Goal: Task Accomplishment & Management: Manage account settings

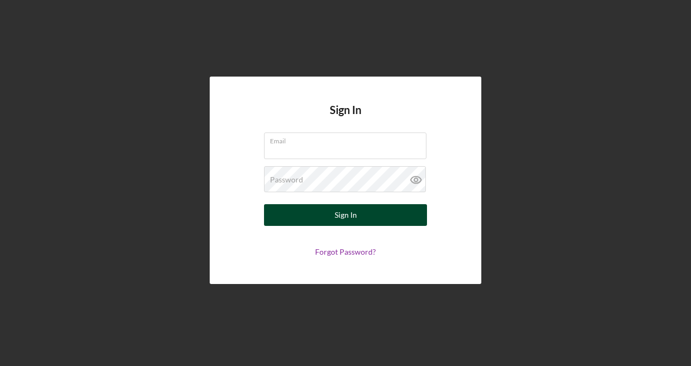
type input "[EMAIL_ADDRESS][DOMAIN_NAME]"
click at [328, 211] on button "Sign In" at bounding box center [345, 215] width 163 height 22
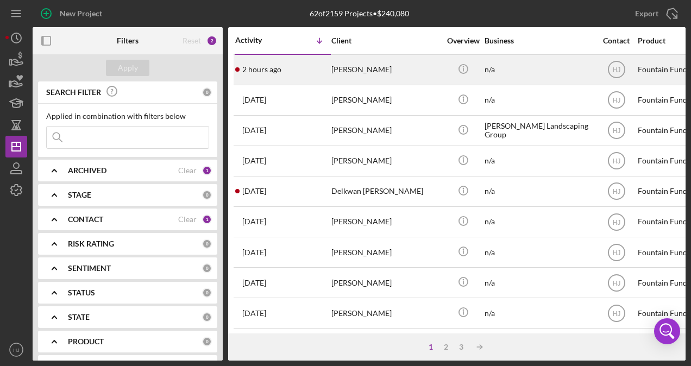
click at [384, 75] on div "[PERSON_NAME]" at bounding box center [386, 69] width 109 height 29
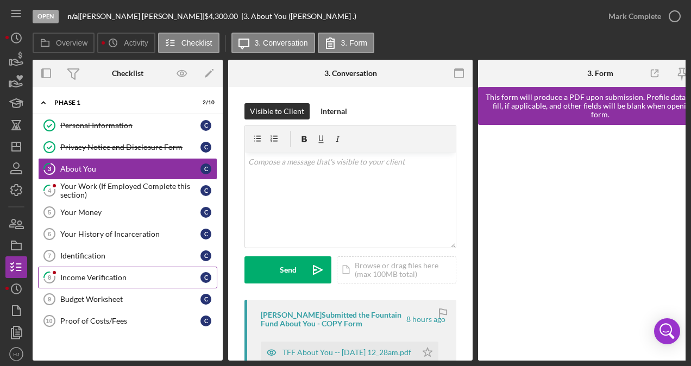
click at [100, 268] on link "8 Income Verification C" at bounding box center [127, 278] width 179 height 22
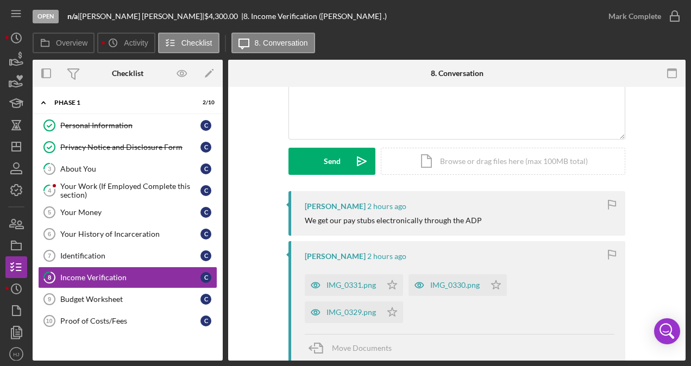
scroll to position [163, 0]
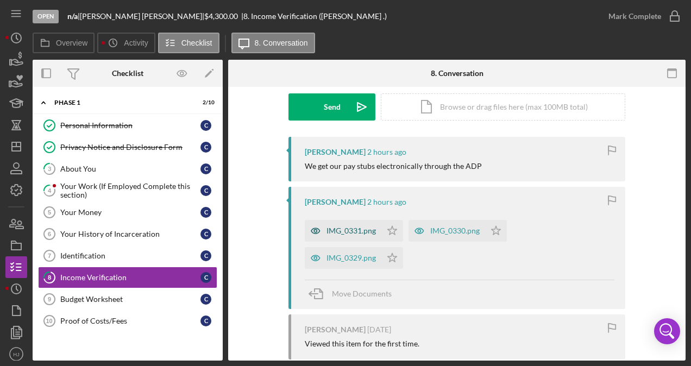
click at [355, 232] on div "IMG_0331.png" at bounding box center [351, 231] width 49 height 9
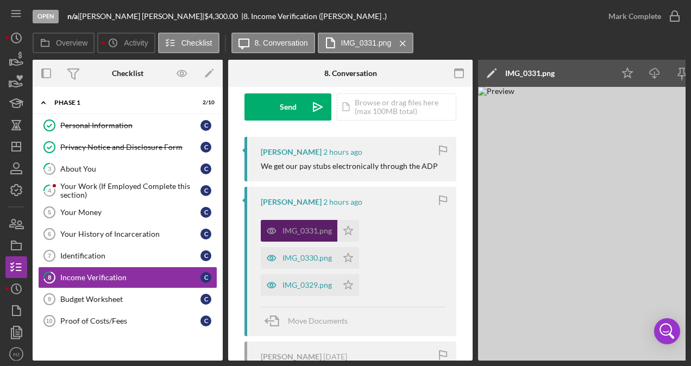
click at [315, 235] on div "IMG_0331.png" at bounding box center [299, 231] width 77 height 22
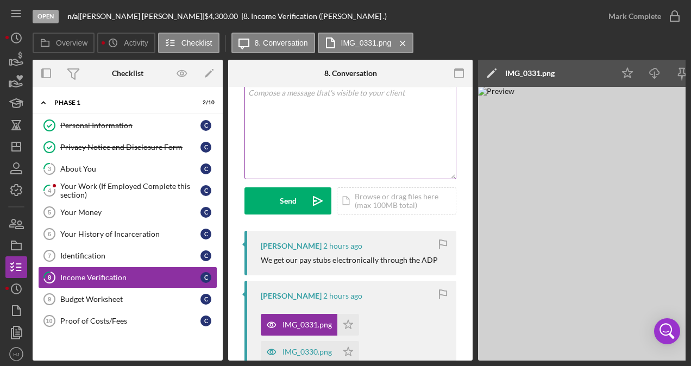
scroll to position [0, 0]
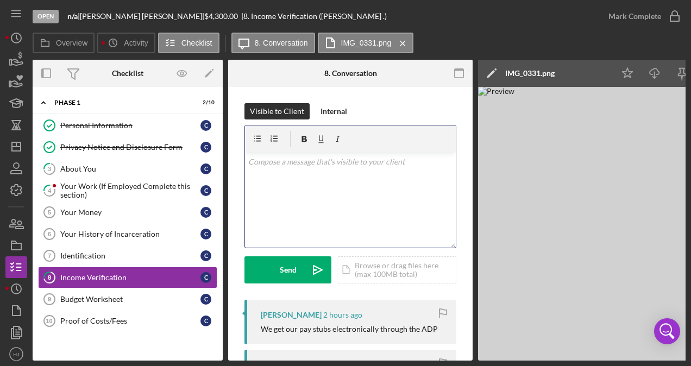
click at [302, 192] on div "v Color teal Color pink Remove color Add row above Add row below Add column bef…" at bounding box center [350, 200] width 211 height 95
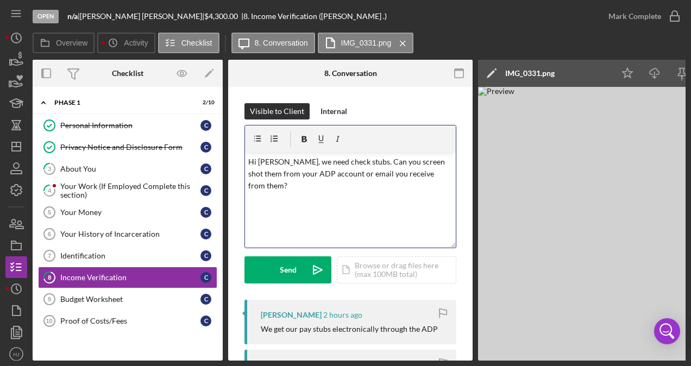
click at [285, 188] on p "Hi [PERSON_NAME], we need check stubs. Can you screen shot them from your ADP a…" at bounding box center [350, 174] width 205 height 36
click at [439, 185] on p "Hi [PERSON_NAME], we need check stubs. Can you screen shot them from your ADP a…" at bounding box center [350, 180] width 205 height 49
click at [434, 188] on p "Hi [PERSON_NAME], we need check stubs. Can you screen shot them from your ADP a…" at bounding box center [350, 180] width 205 height 49
click at [436, 182] on p "Hi [PERSON_NAME], we need check stubs. Can you screen shot them from your ADP a…" at bounding box center [350, 180] width 205 height 49
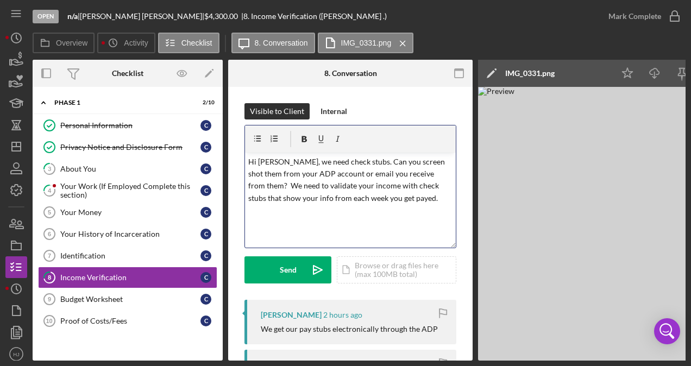
click at [360, 215] on div "v Color teal Color pink Remove color Add row above Add row below Add column bef…" at bounding box center [350, 200] width 211 height 95
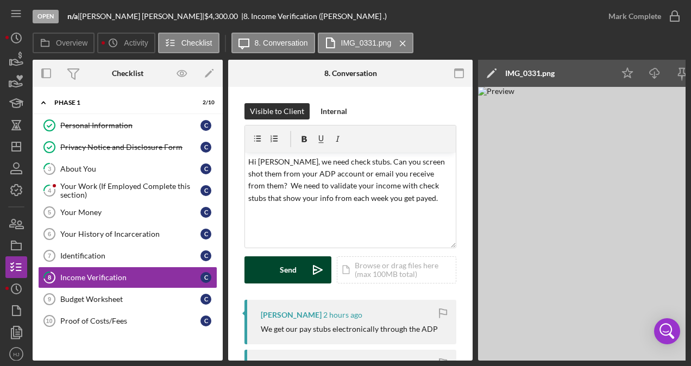
click at [282, 271] on div "Send" at bounding box center [288, 270] width 17 height 27
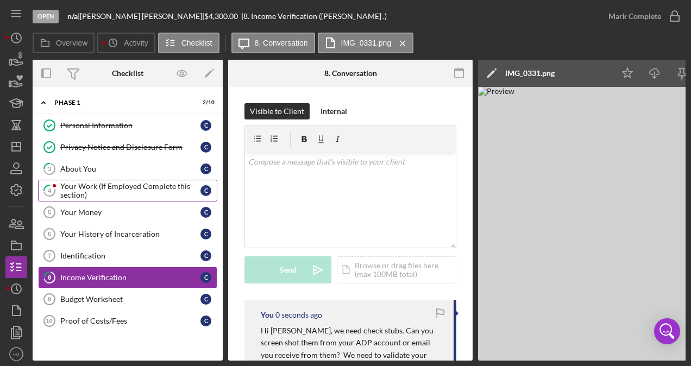
click at [81, 188] on div "Your Work (If Employed Complete this section)" at bounding box center [130, 190] width 140 height 17
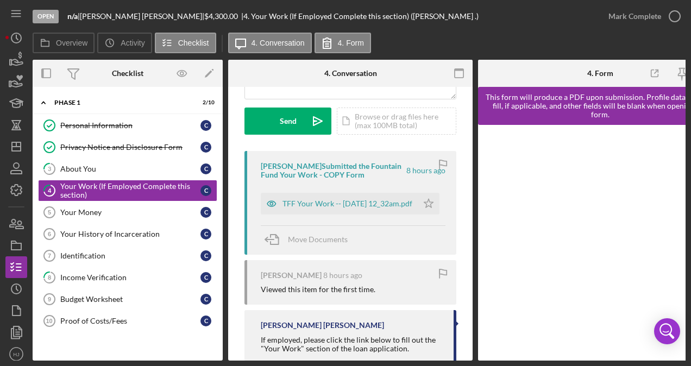
scroll to position [163, 0]
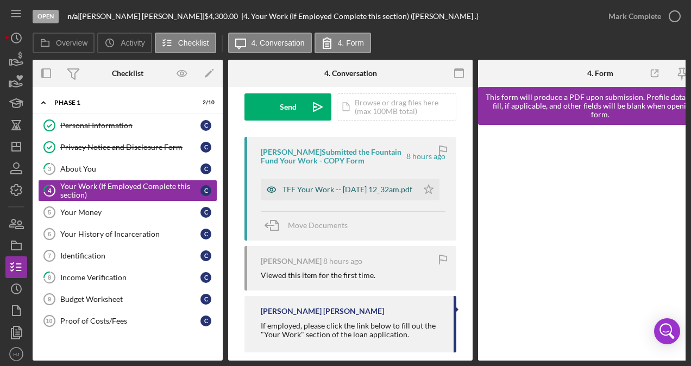
click at [305, 194] on div "TFF Your Work -- [DATE] 12_32am.pdf" at bounding box center [348, 189] width 130 height 9
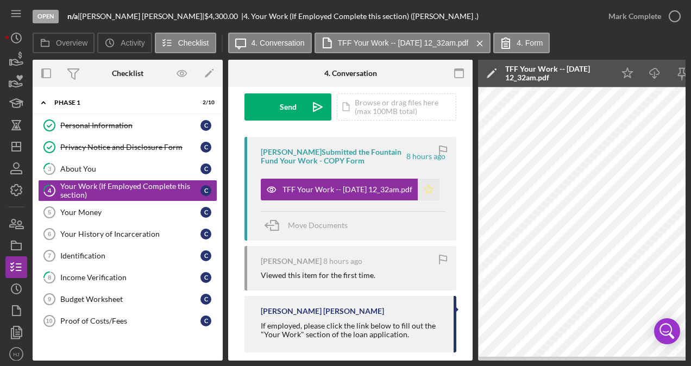
click at [420, 180] on icon "Icon/Star" at bounding box center [429, 190] width 22 height 22
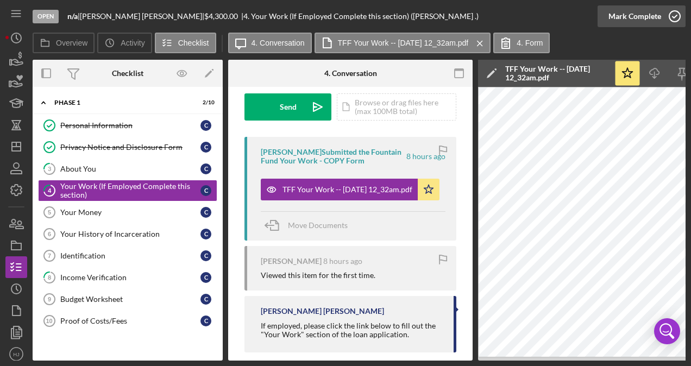
click at [639, 12] on div "Mark Complete" at bounding box center [635, 16] width 53 height 22
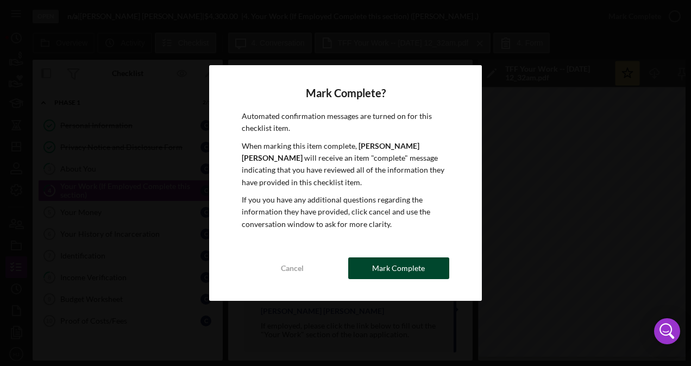
click at [403, 262] on div "Mark Complete" at bounding box center [398, 269] width 53 height 22
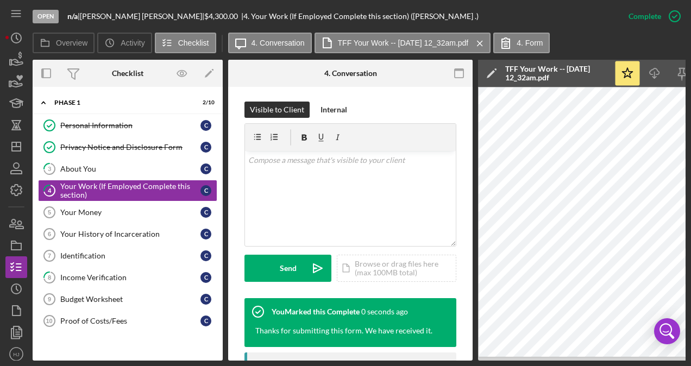
scroll to position [324, 0]
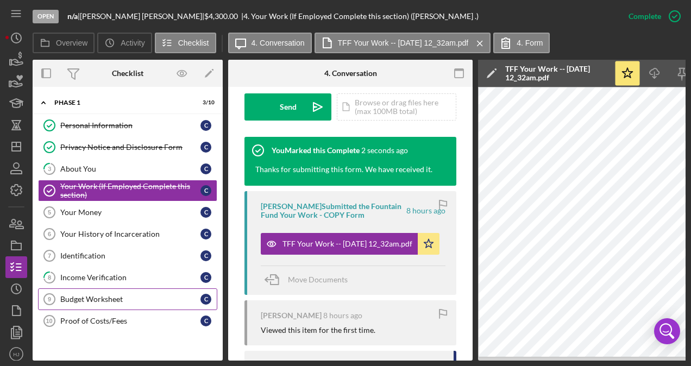
click at [111, 291] on link "Budget Worksheet 9 Budget Worksheet C" at bounding box center [127, 300] width 179 height 22
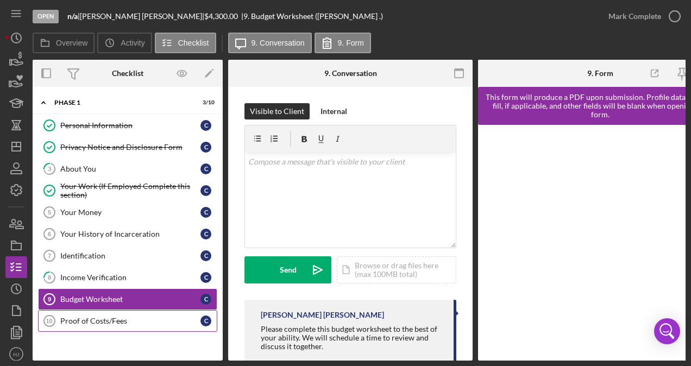
click at [101, 318] on div "Proof of Costs/Fees" at bounding box center [130, 321] width 140 height 9
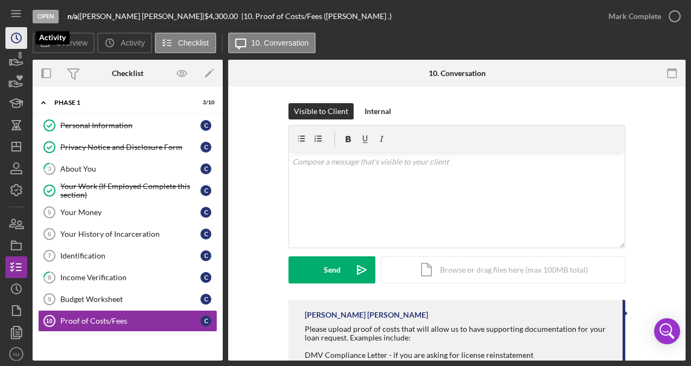
click at [15, 43] on icon "Icon/History" at bounding box center [16, 37] width 27 height 27
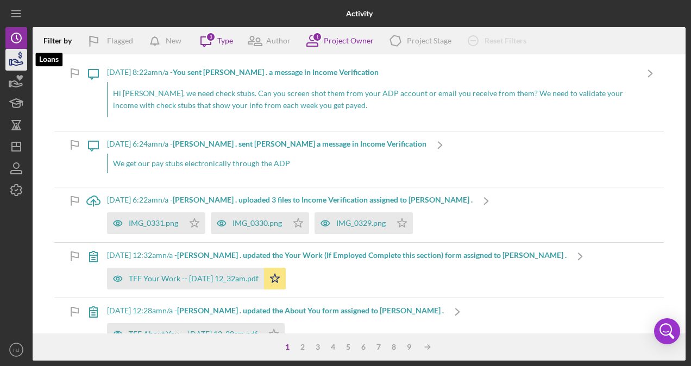
click at [14, 63] on icon "button" at bounding box center [16, 59] width 27 height 27
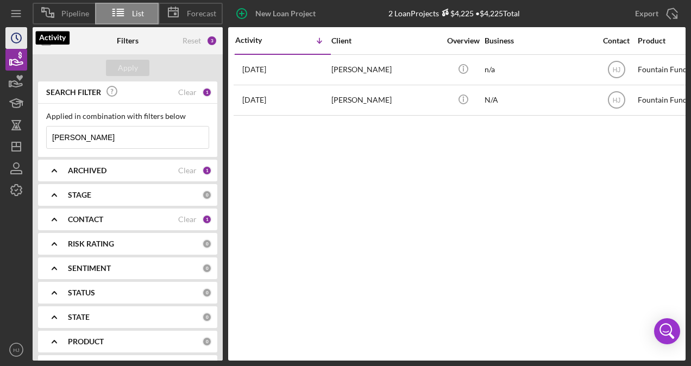
click at [14, 45] on icon "Icon/History" at bounding box center [16, 37] width 27 height 27
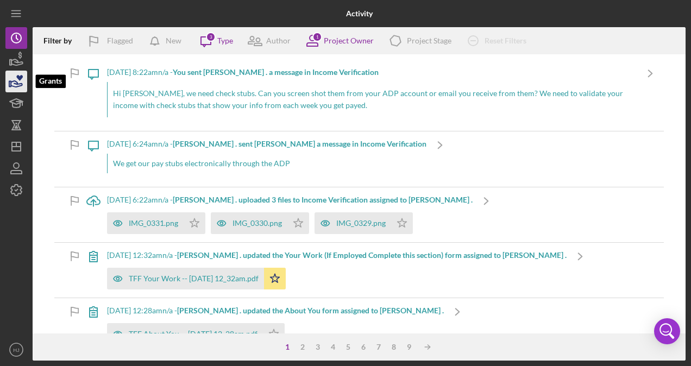
click at [16, 80] on icon "button" at bounding box center [16, 81] width 27 height 27
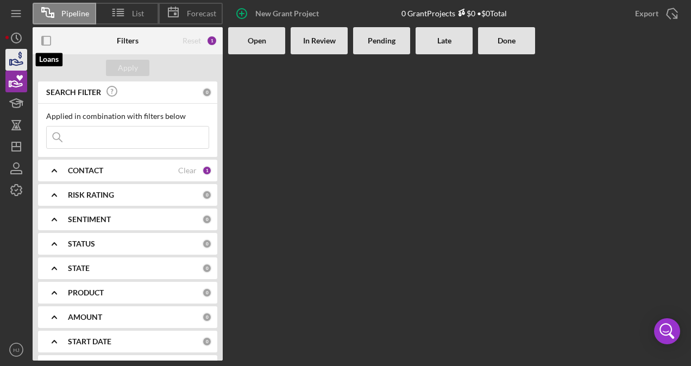
click at [16, 59] on icon "button" at bounding box center [16, 59] width 27 height 27
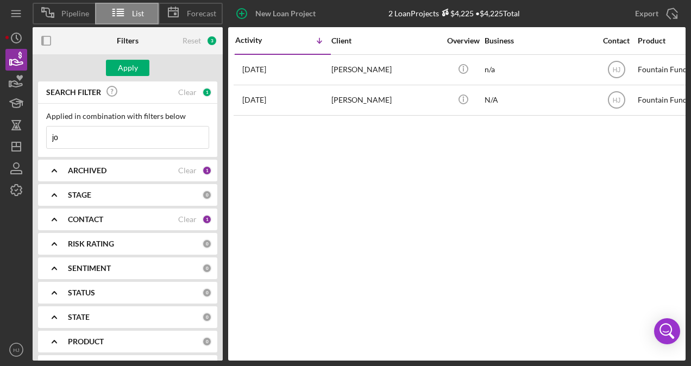
type input "j"
click at [10, 70] on div "Icon/History Activity Loans Grants Grants Educational Long-Term Icon/Dashboard …" at bounding box center [16, 194] width 22 height 334
click at [19, 41] on circle "button" at bounding box center [16, 38] width 10 height 10
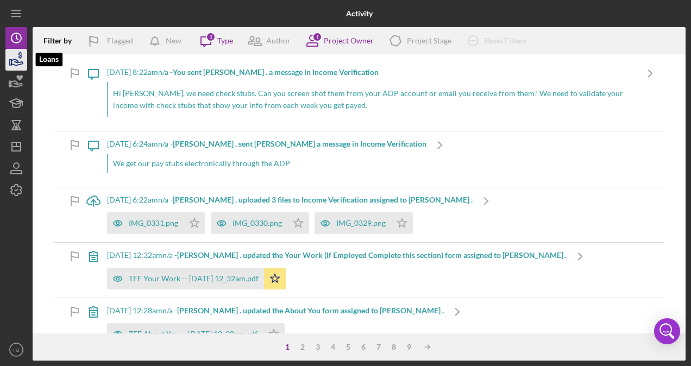
click at [21, 59] on icon "button" at bounding box center [16, 59] width 27 height 27
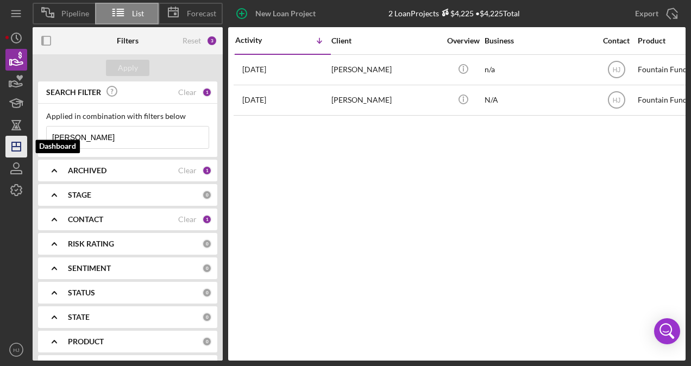
click at [22, 145] on icon "Icon/Dashboard" at bounding box center [16, 146] width 27 height 27
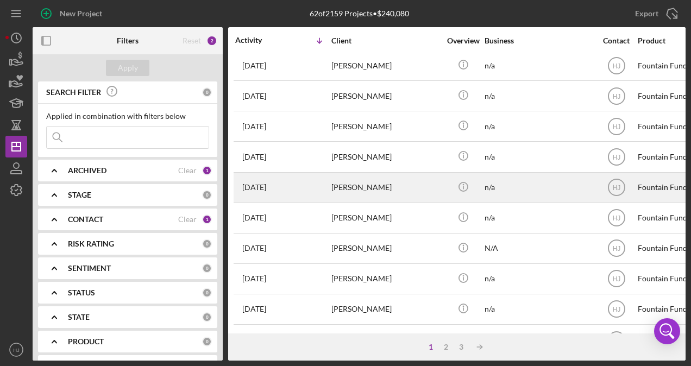
scroll to position [272, 0]
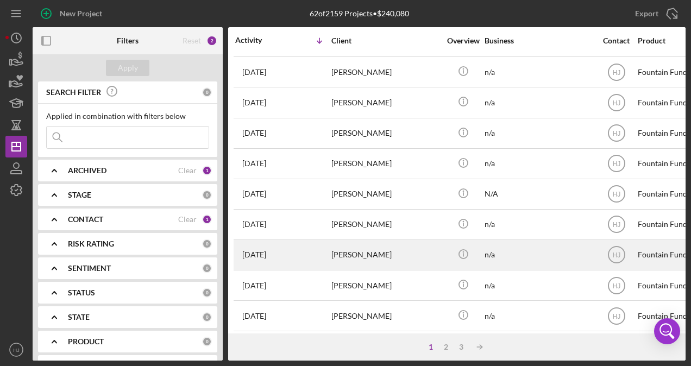
click at [349, 247] on div "[PERSON_NAME]" at bounding box center [386, 255] width 109 height 29
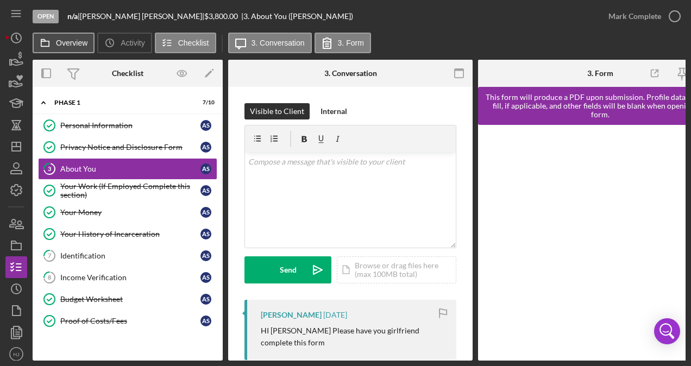
click at [53, 40] on icon at bounding box center [45, 43] width 22 height 22
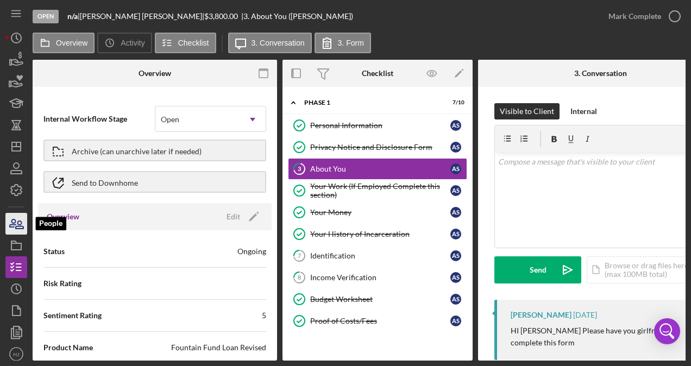
click at [14, 227] on icon "button" at bounding box center [16, 223] width 27 height 27
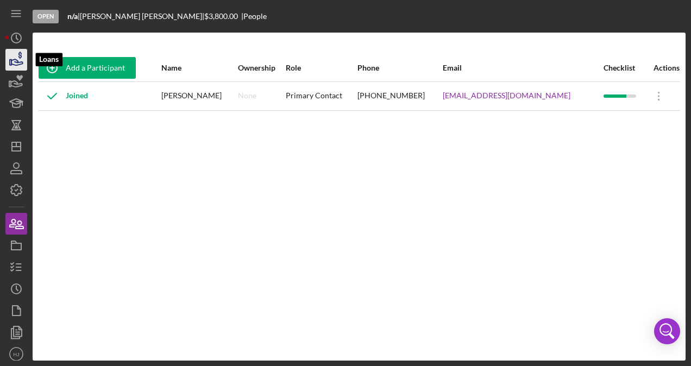
click at [23, 58] on icon "button" at bounding box center [16, 59] width 27 height 27
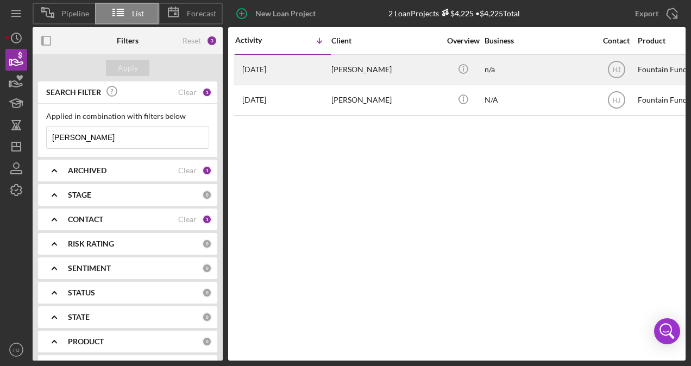
click at [334, 67] on div "[PERSON_NAME]" at bounding box center [386, 69] width 109 height 29
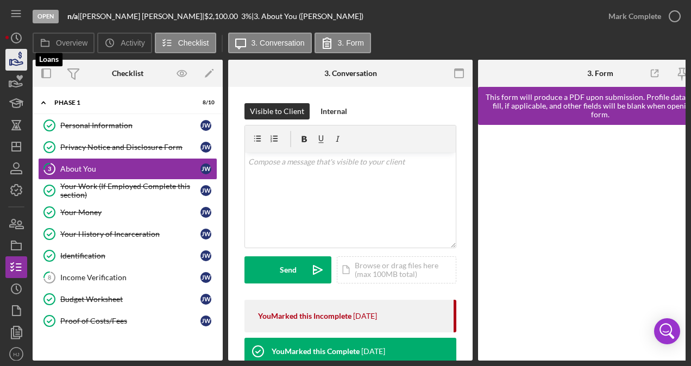
click at [11, 65] on polygon "button" at bounding box center [11, 62] width 2 height 5
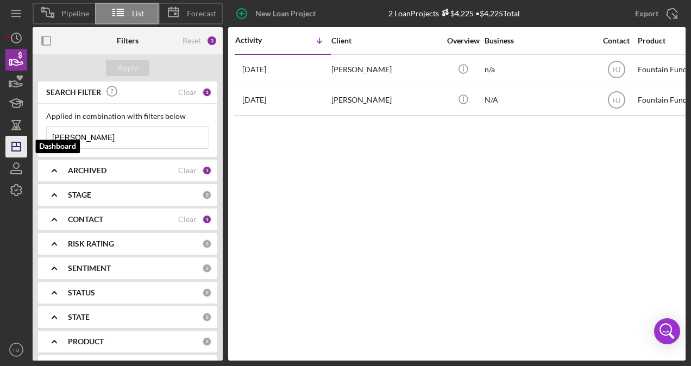
click at [15, 143] on icon "Icon/Dashboard" at bounding box center [16, 146] width 27 height 27
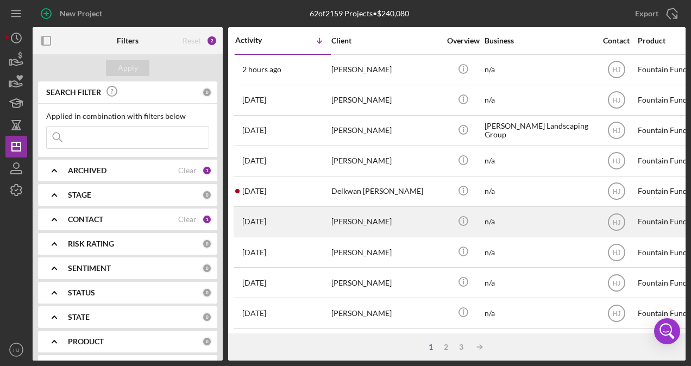
click at [375, 222] on div "[PERSON_NAME]" at bounding box center [386, 222] width 109 height 29
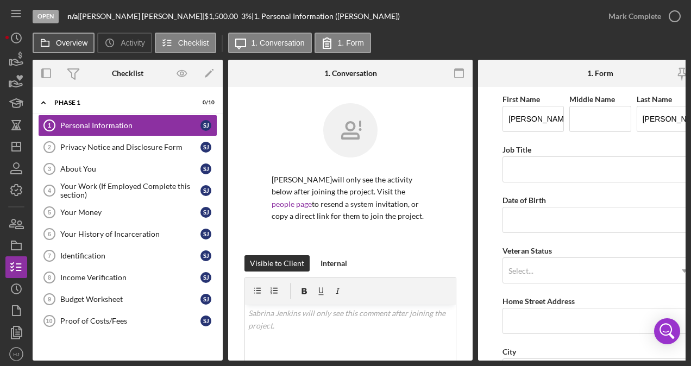
click at [81, 45] on label "Overview" at bounding box center [72, 43] width 32 height 9
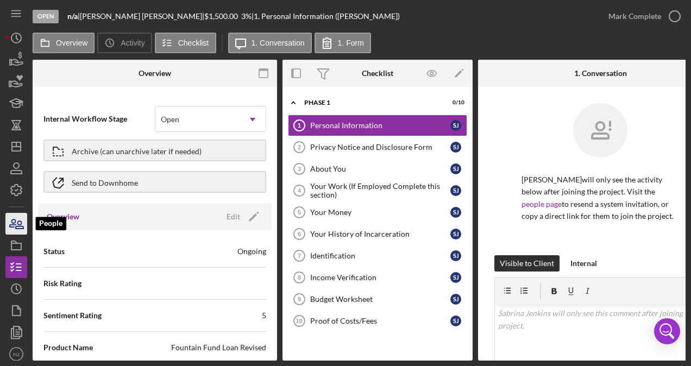
click at [11, 220] on icon "button" at bounding box center [16, 223] width 27 height 27
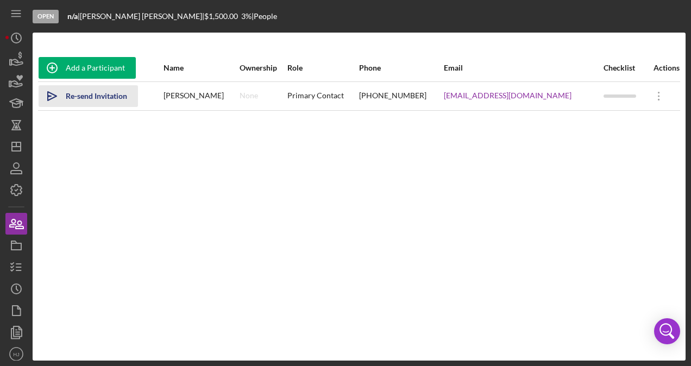
click at [48, 102] on icon "Icon/icon-invite-send" at bounding box center [52, 96] width 27 height 27
click at [20, 143] on icon "Icon/Dashboard" at bounding box center [16, 146] width 27 height 27
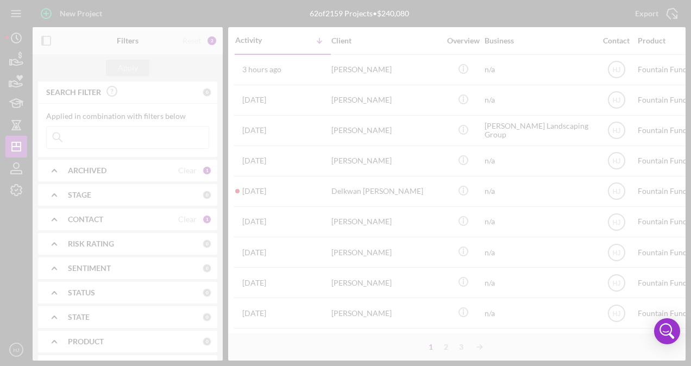
click at [20, 143] on div at bounding box center [345, 183] width 691 height 366
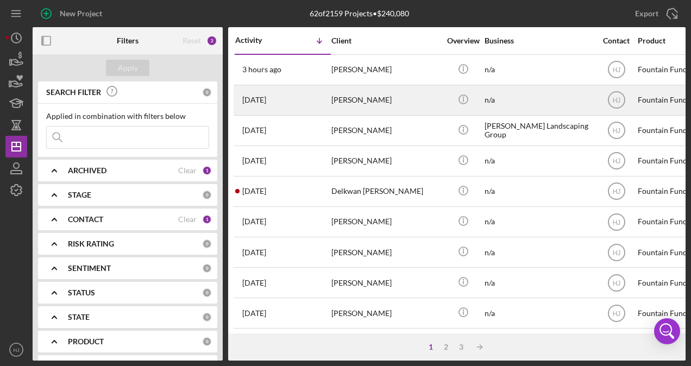
click at [388, 107] on div "[PERSON_NAME]" at bounding box center [386, 100] width 109 height 29
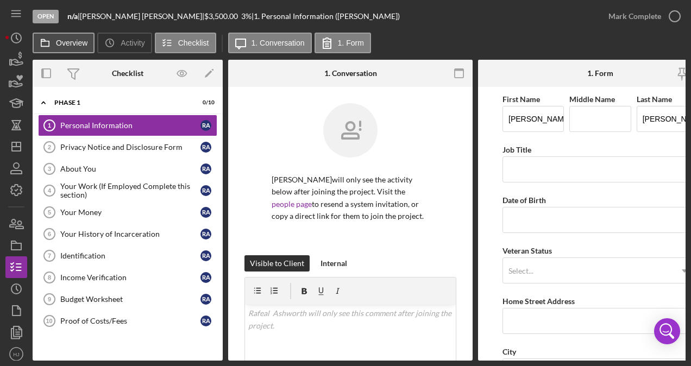
click at [61, 46] on label "Overview" at bounding box center [72, 43] width 32 height 9
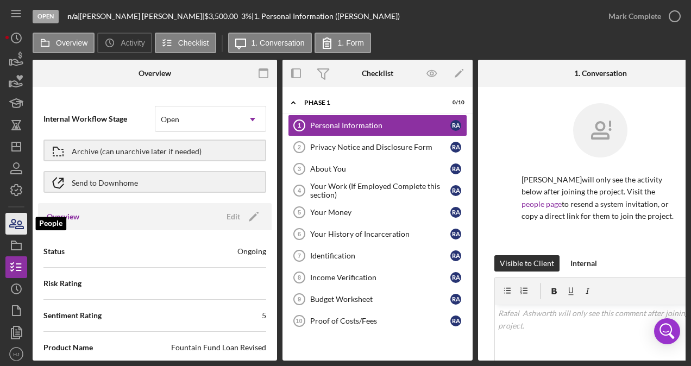
click at [11, 219] on icon "button" at bounding box center [16, 223] width 27 height 27
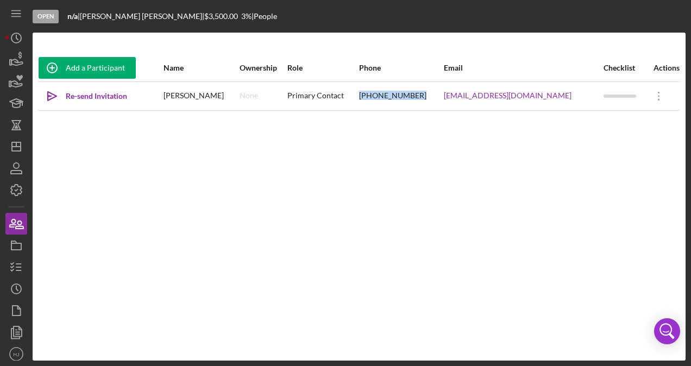
drag, startPoint x: 451, startPoint y: 96, endPoint x: 395, endPoint y: 98, distance: 56.6
click at [395, 98] on div "[PHONE_NUMBER]" at bounding box center [401, 96] width 84 height 27
copy div "[PHONE_NUMBER]"
drag, startPoint x: 236, startPoint y: 97, endPoint x: 176, endPoint y: 92, distance: 60.5
click at [176, 92] on tr "Icon/icon-invite-send Re-send Invitation [PERSON_NAME] None Primary Contact [PH…" at bounding box center [359, 96] width 642 height 29
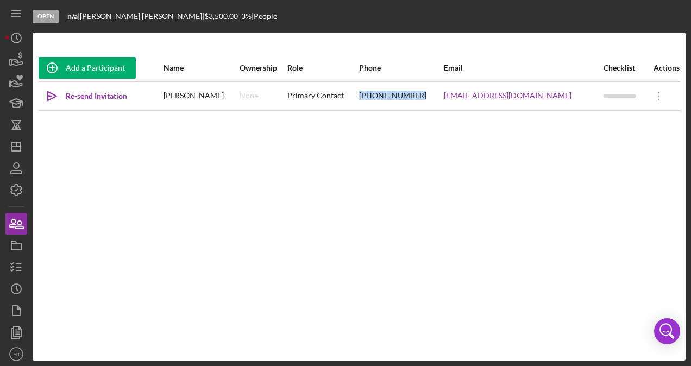
copy tr "[PERSON_NAME]"
click at [19, 37] on icon "Icon/History" at bounding box center [16, 37] width 27 height 27
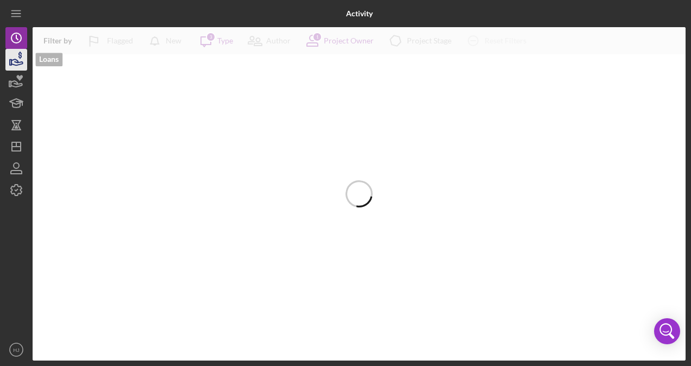
click at [16, 61] on icon "button" at bounding box center [16, 59] width 27 height 27
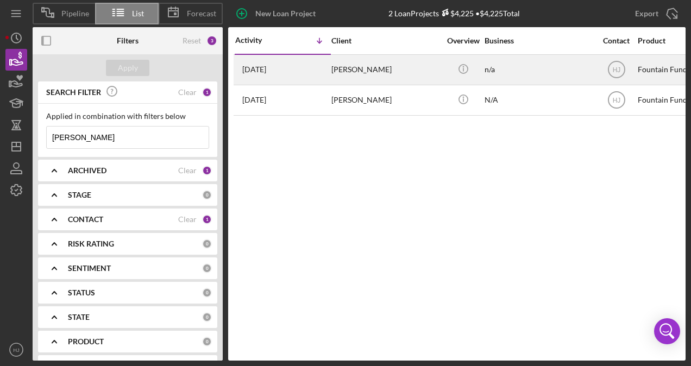
click at [355, 64] on div "[PERSON_NAME]" at bounding box center [386, 69] width 109 height 29
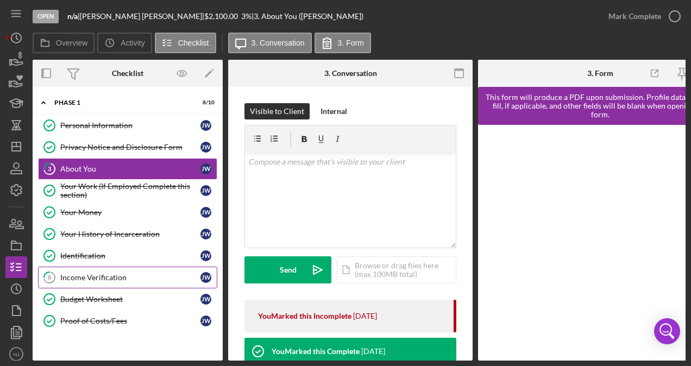
click at [88, 273] on div "Income Verification" at bounding box center [130, 277] width 140 height 9
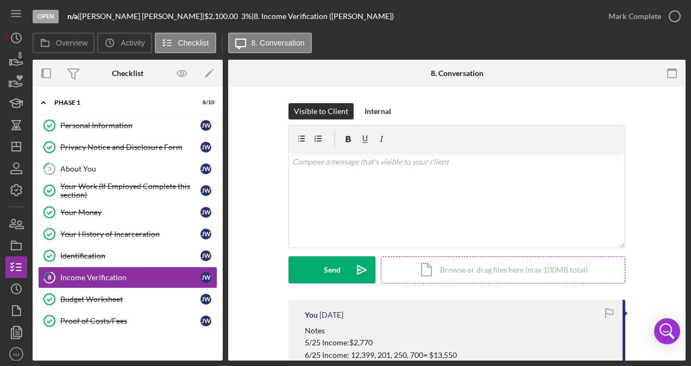
click at [456, 267] on div "Icon/Document Browse or drag files here (max 100MB total) Tap to choose files o…" at bounding box center [503, 270] width 245 height 27
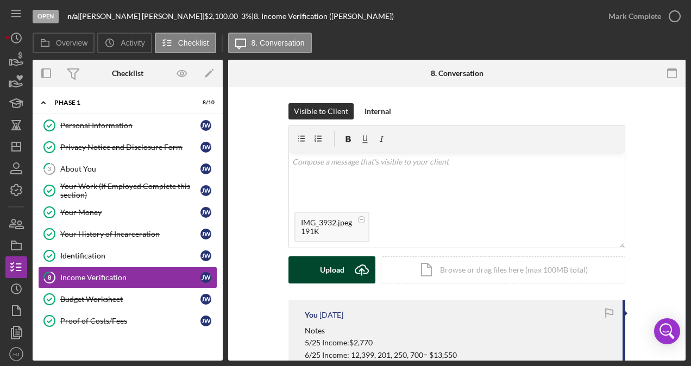
click at [333, 270] on div "Upload" at bounding box center [332, 270] width 24 height 27
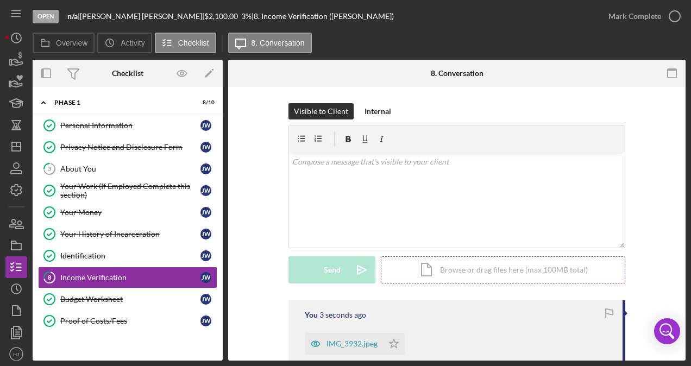
click at [453, 262] on div "Icon/Document Browse or drag files here (max 100MB total) Tap to choose files o…" at bounding box center [503, 270] width 245 height 27
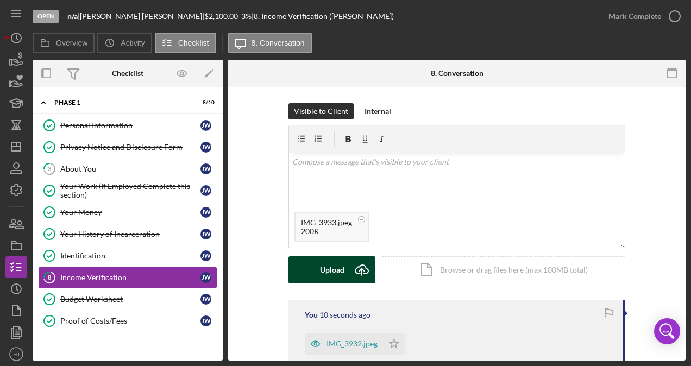
click at [328, 262] on div "Upload" at bounding box center [332, 270] width 24 height 27
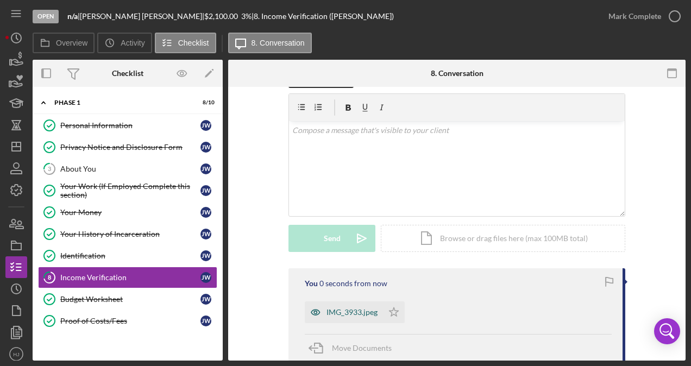
scroll to position [109, 0]
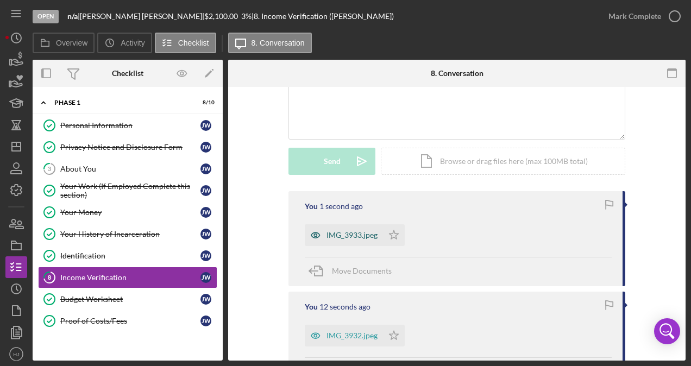
click at [345, 232] on div "IMG_3933.jpeg" at bounding box center [352, 235] width 51 height 9
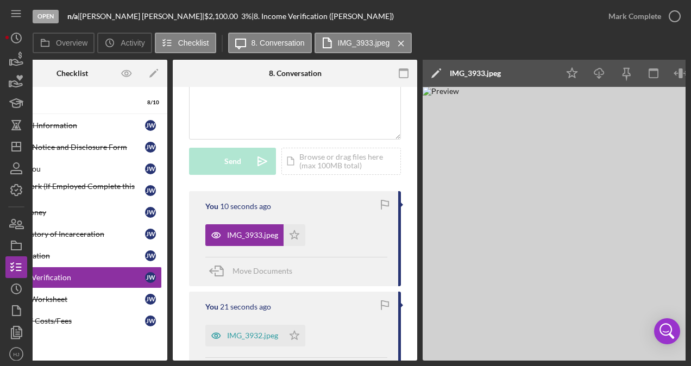
scroll to position [0, 54]
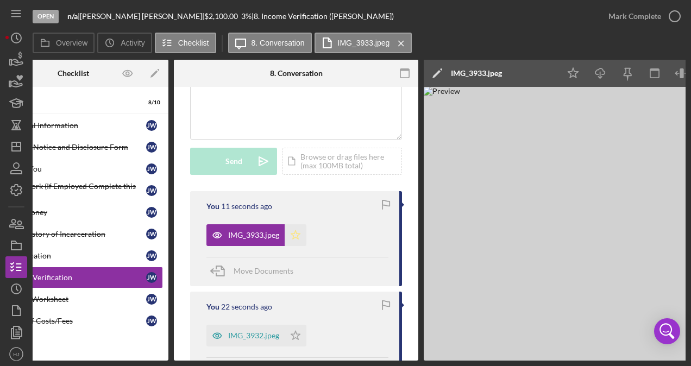
click at [296, 237] on icon "Icon/Star" at bounding box center [296, 235] width 22 height 22
click at [297, 336] on polygon "button" at bounding box center [295, 335] width 9 height 9
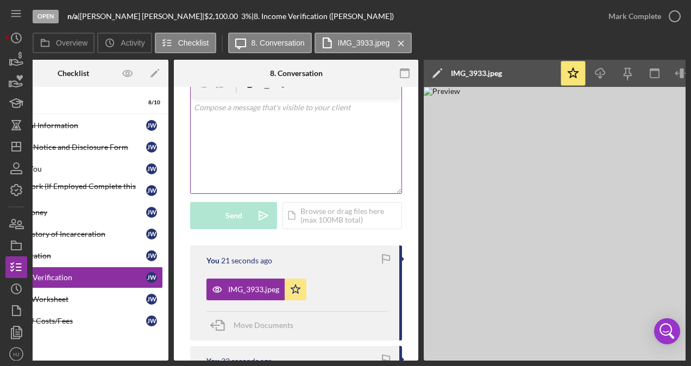
scroll to position [0, 0]
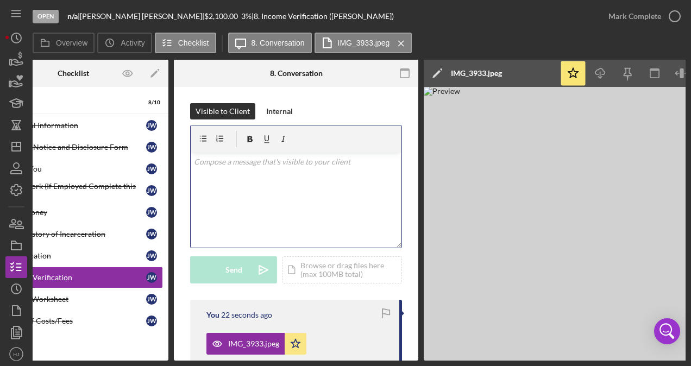
click at [251, 176] on div "v Color teal Color pink Remove color Add row above Add row below Add column bef…" at bounding box center [296, 200] width 211 height 95
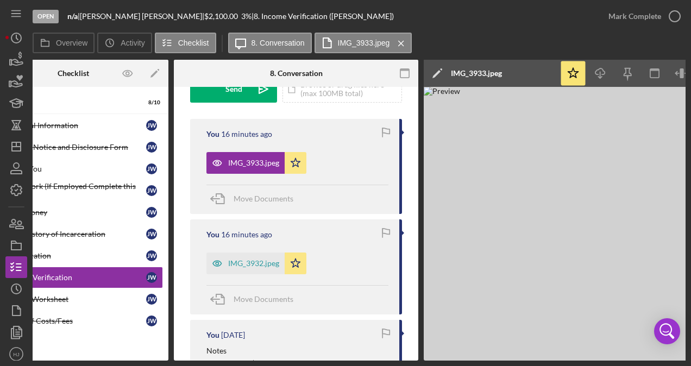
scroll to position [217, 0]
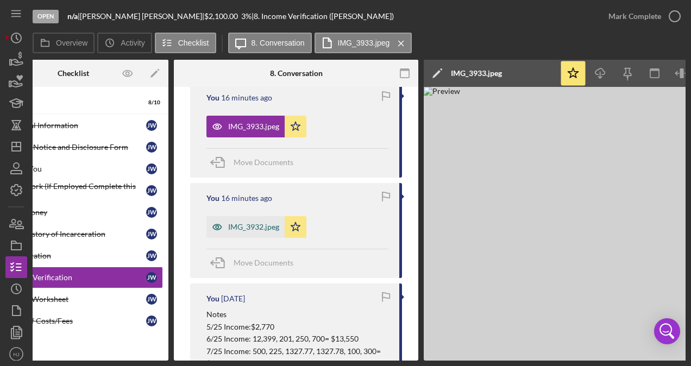
click at [260, 227] on div "IMG_3932.jpeg" at bounding box center [253, 227] width 51 height 9
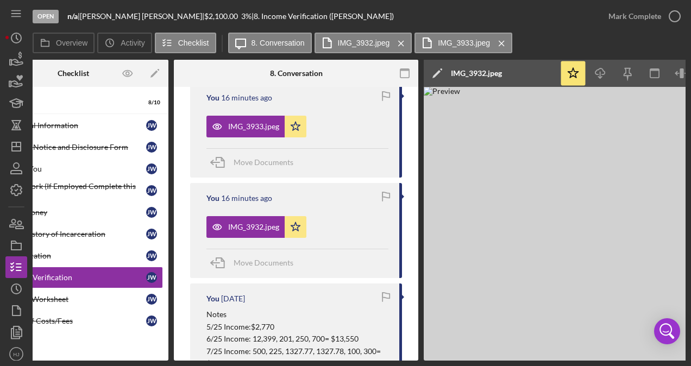
click at [594, 251] on img at bounding box center [587, 224] width 326 height 274
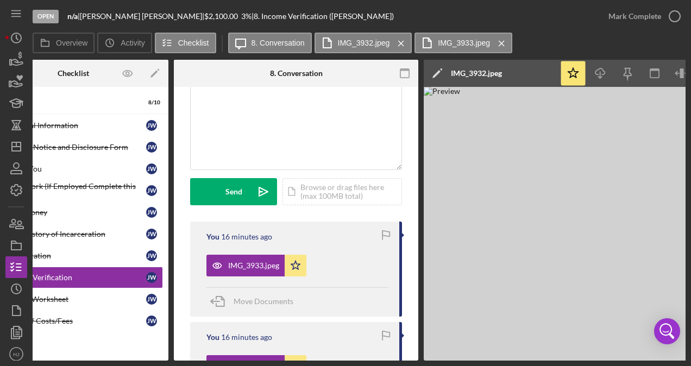
scroll to position [0, 0]
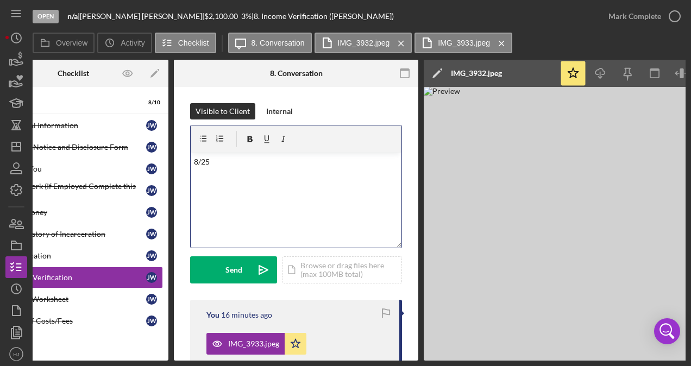
click at [222, 163] on p "8/25" at bounding box center [296, 162] width 205 height 12
click at [240, 160] on p "8/25 Income:n2,554" at bounding box center [296, 162] width 205 height 12
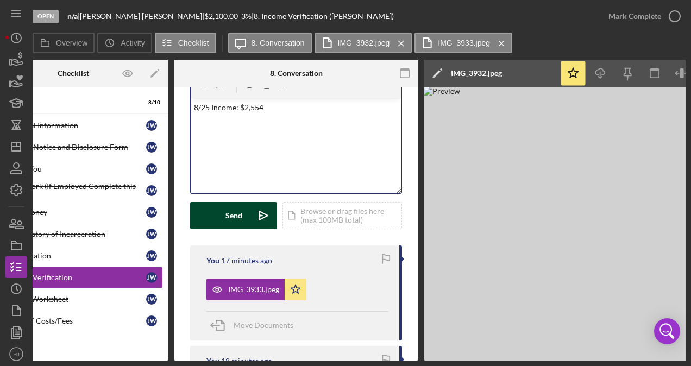
click at [235, 210] on div "Send" at bounding box center [234, 215] width 17 height 27
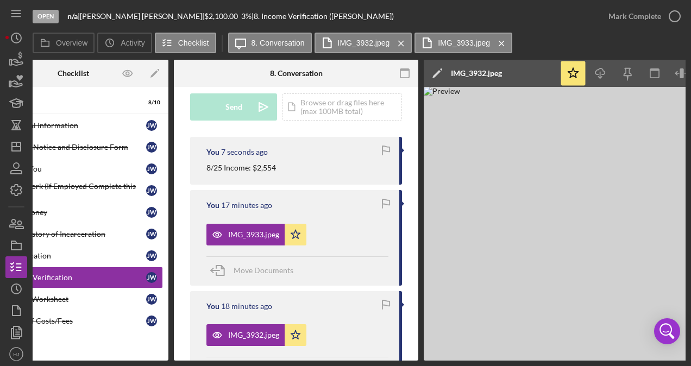
scroll to position [0, 0]
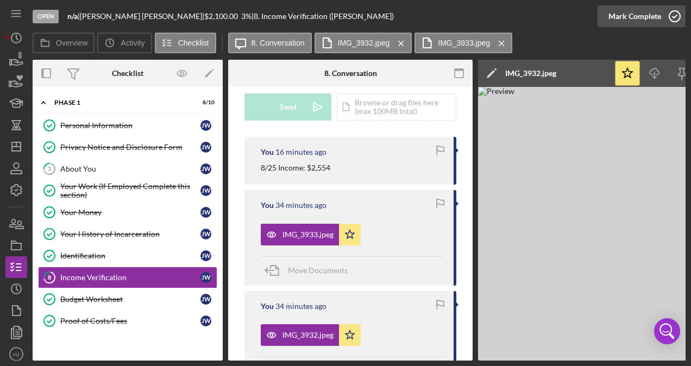
click at [664, 17] on icon "button" at bounding box center [674, 16] width 27 height 27
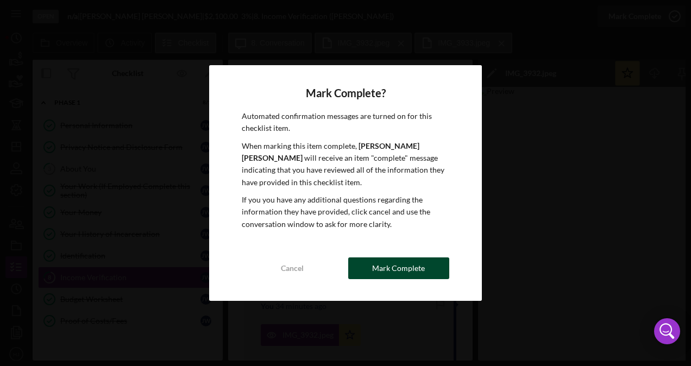
click at [403, 268] on div "Mark Complete" at bounding box center [398, 269] width 53 height 22
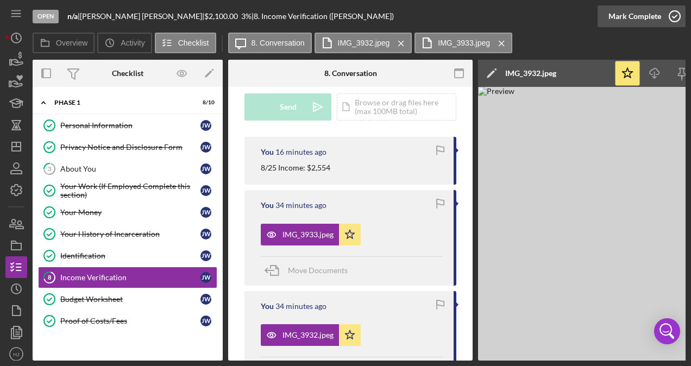
scroll to position [324, 0]
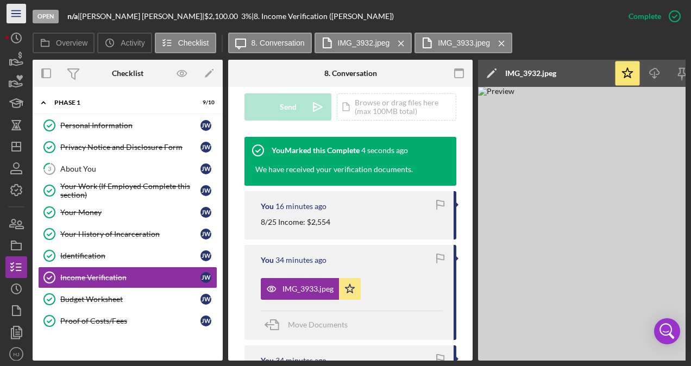
click at [21, 16] on icon "Icon/Menu" at bounding box center [16, 14] width 24 height 24
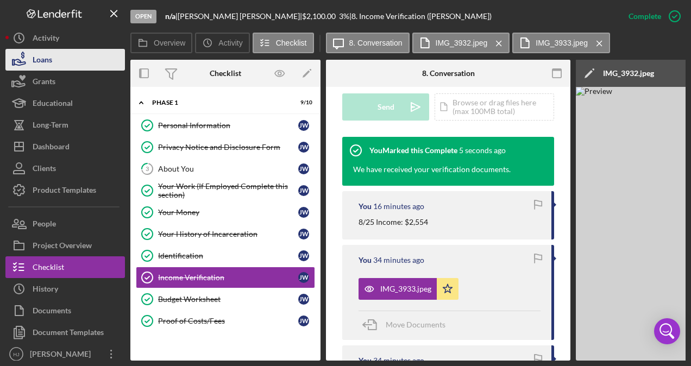
click at [37, 59] on div "Loans" at bounding box center [43, 61] width 20 height 24
